Goal: Information Seeking & Learning: Understand process/instructions

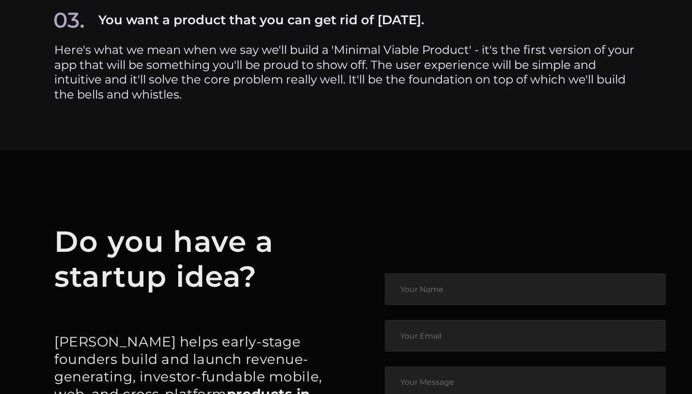
scroll to position [5259, 0]
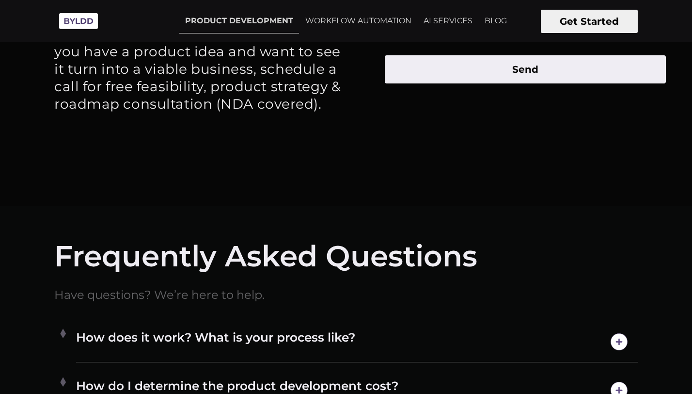
click at [200, 349] on h4 "How does it work? What is your process like?" at bounding box center [357, 341] width 562 height 25
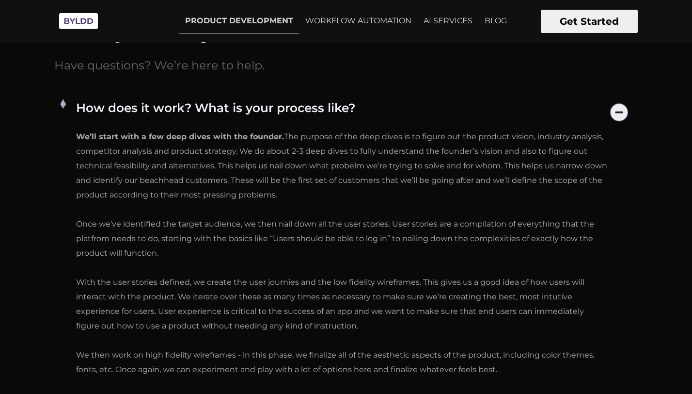
scroll to position [5009, 0]
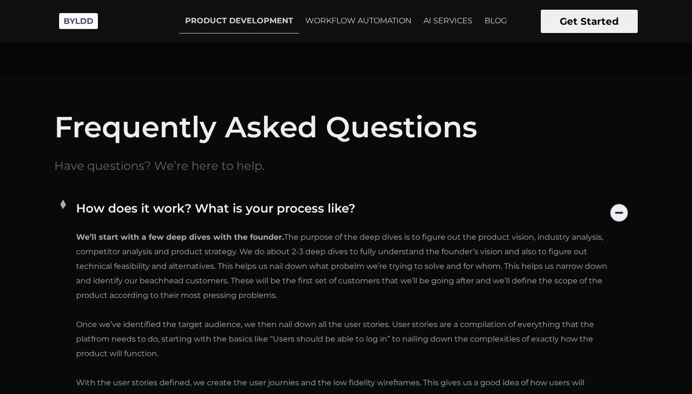
click at [622, 211] on img at bounding box center [619, 212] width 25 height 25
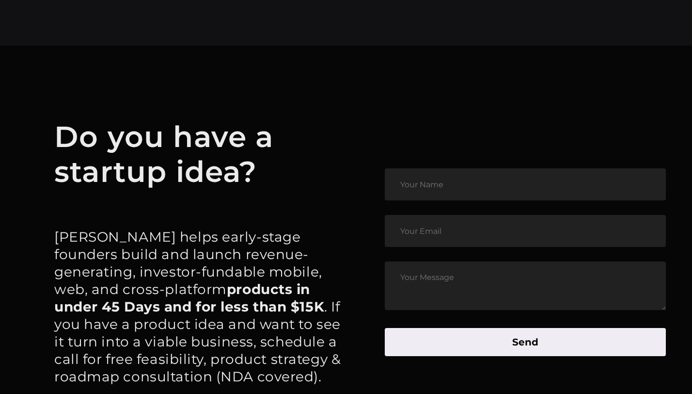
scroll to position [5259, 0]
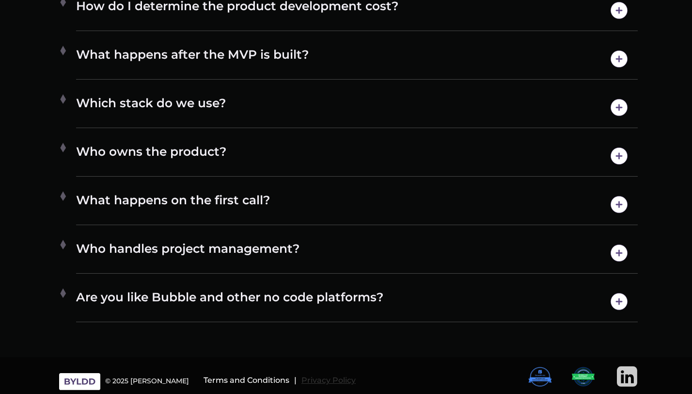
click at [314, 376] on h6 "Privacy Policy" at bounding box center [328, 380] width 54 height 9
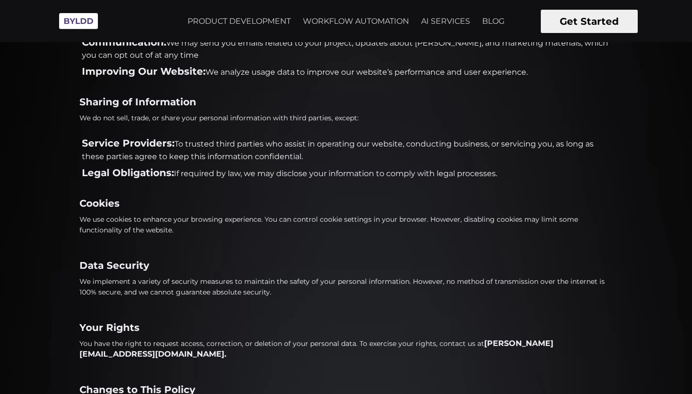
scroll to position [365, 0]
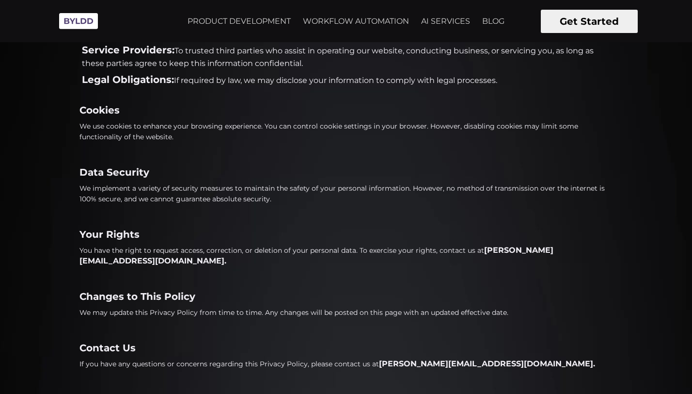
drag, startPoint x: 476, startPoint y: 354, endPoint x: 521, endPoint y: 347, distance: 46.1
click at [521, 347] on div "Privacy Policy This Privacy Policy outlines how we collect, use, and protect yo…" at bounding box center [345, 31] width 533 height 698
drag, startPoint x: 456, startPoint y: 356, endPoint x: 362, endPoint y: 356, distance: 94.0
click at [362, 356] on div "Privacy Policy This Privacy Policy outlines how we collect, use, and protect yo…" at bounding box center [345, 31] width 533 height 698
click at [379, 82] on li "Legal Obligations: If required by law, we may disclose your information to comp…" at bounding box center [345, 80] width 533 height 13
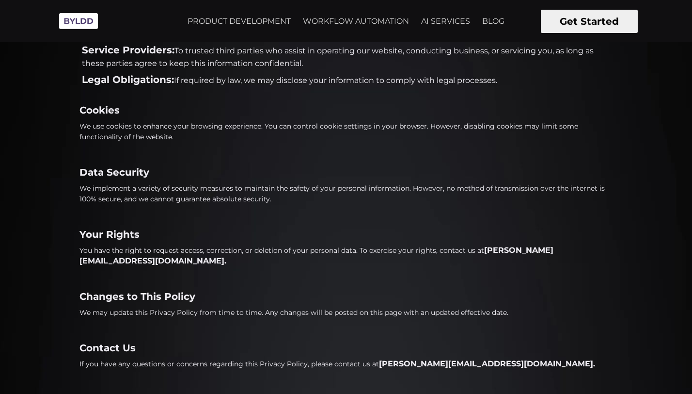
scroll to position [0, 0]
